Goal: Task Accomplishment & Management: Complete application form

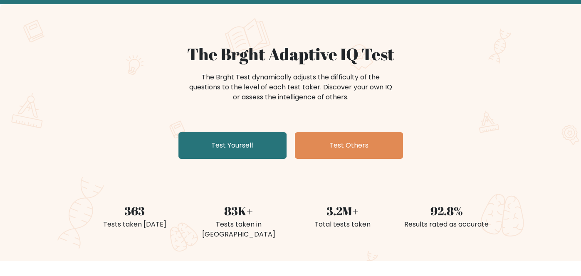
scroll to position [42, 0]
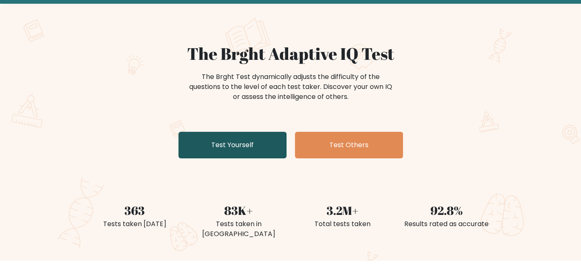
click at [248, 148] on link "Test Yourself" at bounding box center [233, 145] width 108 height 27
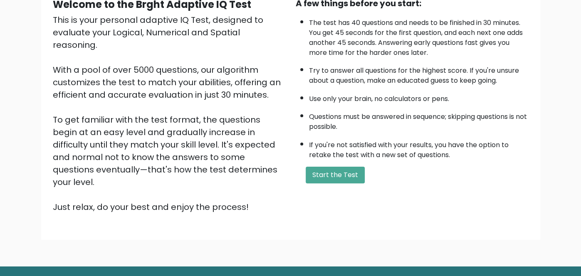
scroll to position [104, 0]
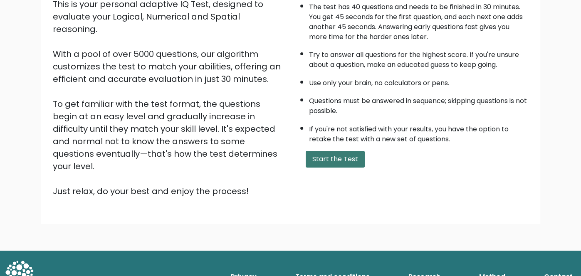
click at [316, 161] on button "Start the Test" at bounding box center [335, 159] width 59 height 17
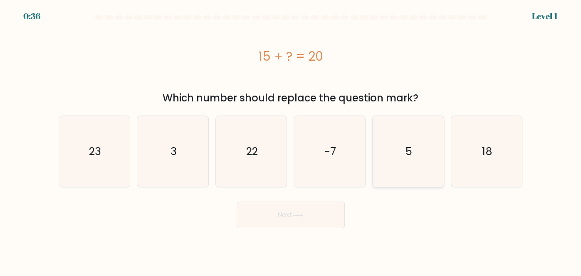
click at [400, 148] on icon "5" at bounding box center [408, 151] width 71 height 71
click at [291, 140] on input "e. 5" at bounding box center [291, 139] width 0 height 2
radio input "true"
click at [330, 209] on button "Next" at bounding box center [291, 215] width 108 height 27
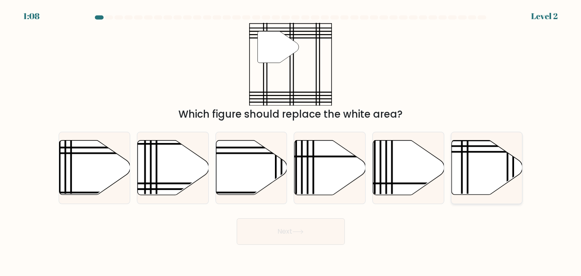
click at [464, 173] on icon at bounding box center [486, 168] width 71 height 55
click at [291, 140] on input "f." at bounding box center [291, 139] width 0 height 2
radio input "true"
click at [321, 237] on button "Next" at bounding box center [291, 231] width 108 height 27
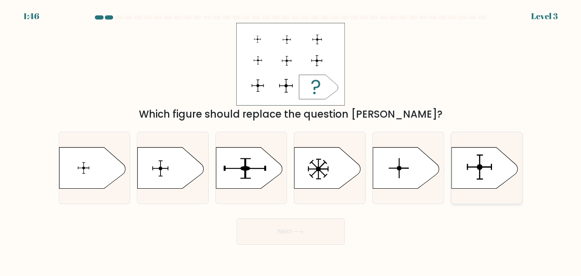
click at [481, 169] on circle at bounding box center [480, 167] width 6 height 6
click at [291, 140] on input "f." at bounding box center [291, 139] width 0 height 2
radio input "true"
click at [313, 231] on button "Next" at bounding box center [291, 231] width 108 height 27
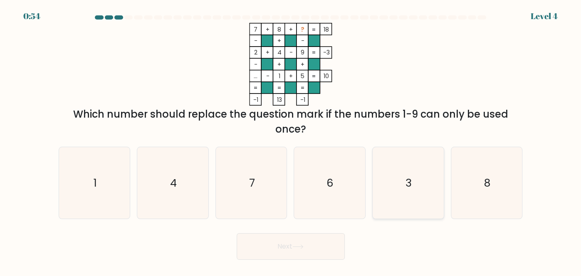
click at [403, 181] on icon "3" at bounding box center [408, 183] width 71 height 71
click at [291, 140] on input "e. 3" at bounding box center [291, 139] width 0 height 2
radio input "true"
click at [307, 255] on button "Next" at bounding box center [291, 246] width 108 height 27
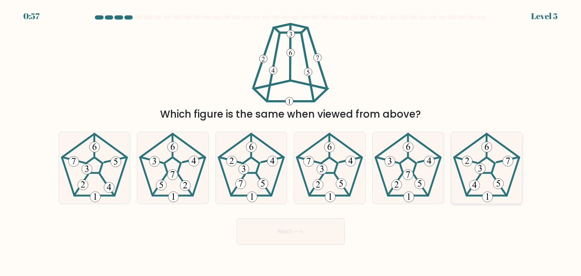
click at [485, 160] on icon at bounding box center [486, 168] width 71 height 71
click at [291, 140] on input "f." at bounding box center [291, 139] width 0 height 2
radio input "true"
click at [304, 243] on button "Next" at bounding box center [291, 231] width 108 height 27
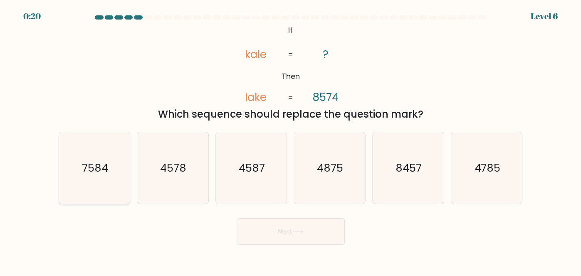
click at [104, 161] on icon "7584" at bounding box center [94, 168] width 71 height 71
click at [291, 140] on input "a. 7584" at bounding box center [291, 139] width 0 height 2
radio input "true"
click at [256, 230] on button "Next" at bounding box center [291, 231] width 108 height 27
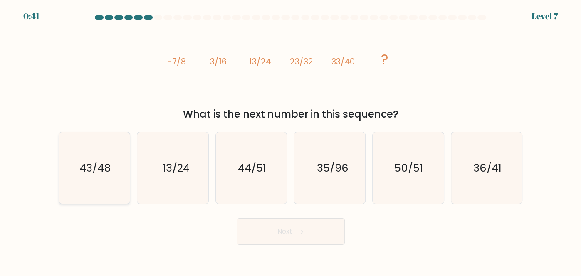
click at [115, 151] on icon "43/48" at bounding box center [94, 168] width 71 height 71
click at [291, 140] on input "a. 43/48" at bounding box center [291, 139] width 0 height 2
radio input "true"
click at [307, 236] on button "Next" at bounding box center [291, 231] width 108 height 27
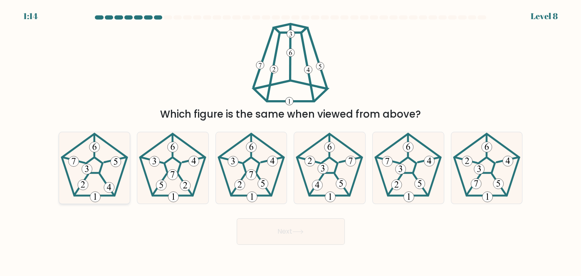
click at [112, 173] on icon at bounding box center [94, 168] width 71 height 71
click at [291, 140] on input "a." at bounding box center [291, 139] width 0 height 2
radio input "true"
click at [305, 240] on button "Next" at bounding box center [291, 231] width 108 height 27
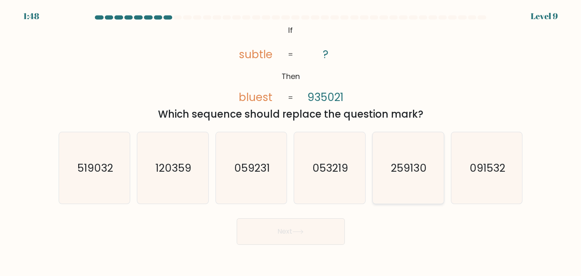
click at [384, 184] on icon "259130" at bounding box center [408, 168] width 71 height 71
click at [291, 140] on input "e. 259130" at bounding box center [291, 139] width 0 height 2
radio input "true"
click at [319, 223] on button "Next" at bounding box center [291, 231] width 108 height 27
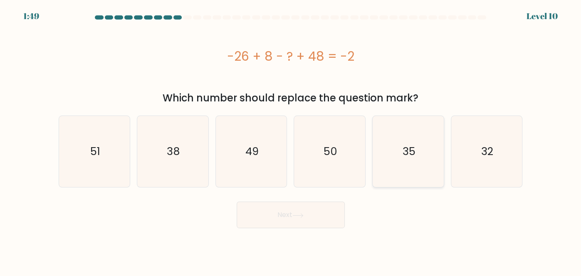
click at [421, 171] on icon "35" at bounding box center [408, 151] width 71 height 71
click at [291, 140] on input "e. 35" at bounding box center [291, 139] width 0 height 2
radio input "true"
click at [321, 216] on button "Next" at bounding box center [291, 215] width 108 height 27
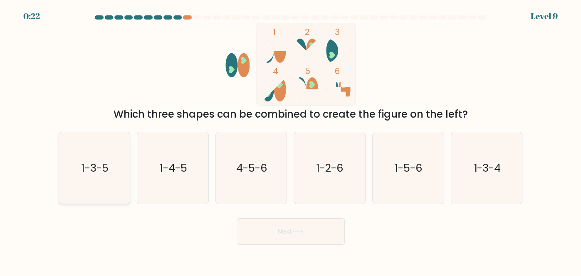
click at [116, 159] on icon "1-3-5" at bounding box center [94, 168] width 71 height 71
click at [291, 140] on input "a. 1-3-5" at bounding box center [291, 139] width 0 height 2
radio input "true"
click at [307, 235] on button "Next" at bounding box center [291, 231] width 108 height 27
